Goal: Task Accomplishment & Management: Manage account settings

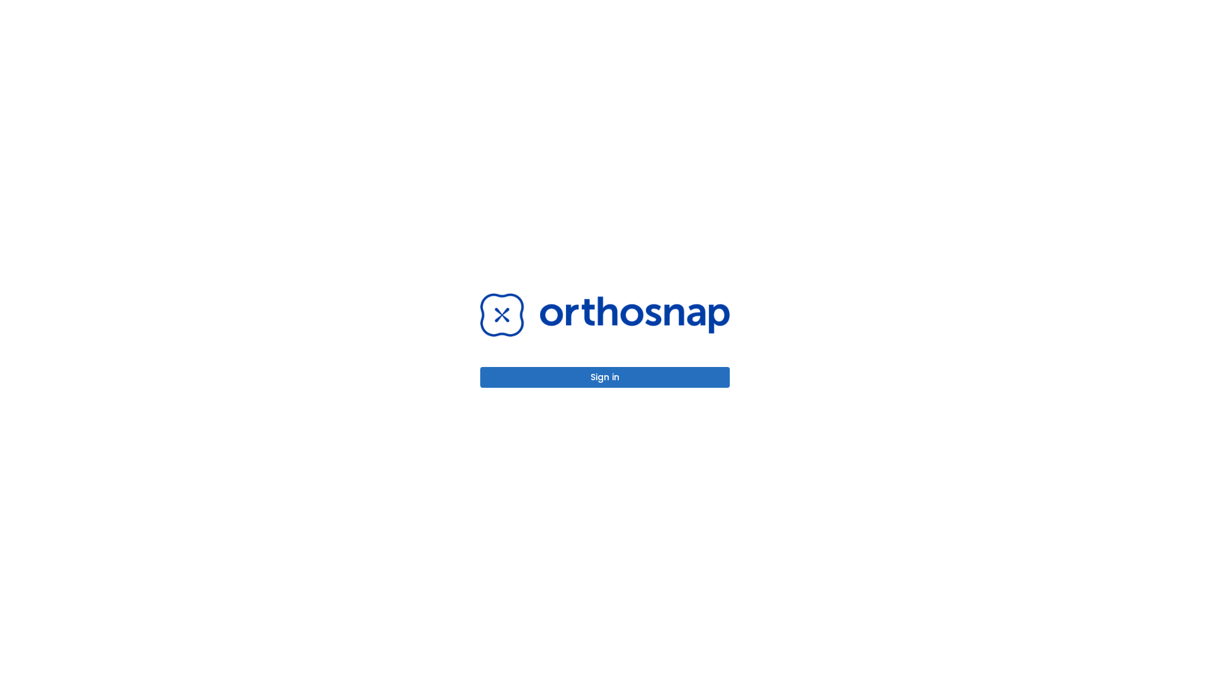
click at [605, 377] on button "Sign in" at bounding box center [605, 377] width 250 height 21
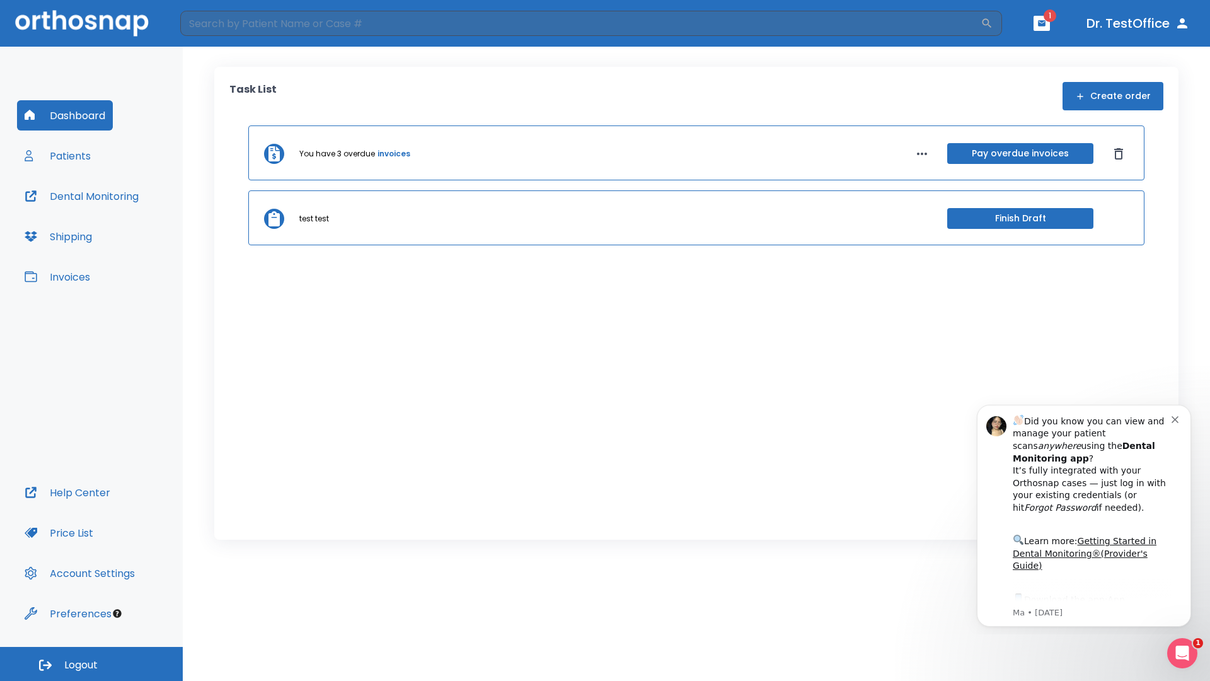
click at [91, 664] on span "Logout" at bounding box center [80, 665] width 33 height 14
